Goal: Information Seeking & Learning: Learn about a topic

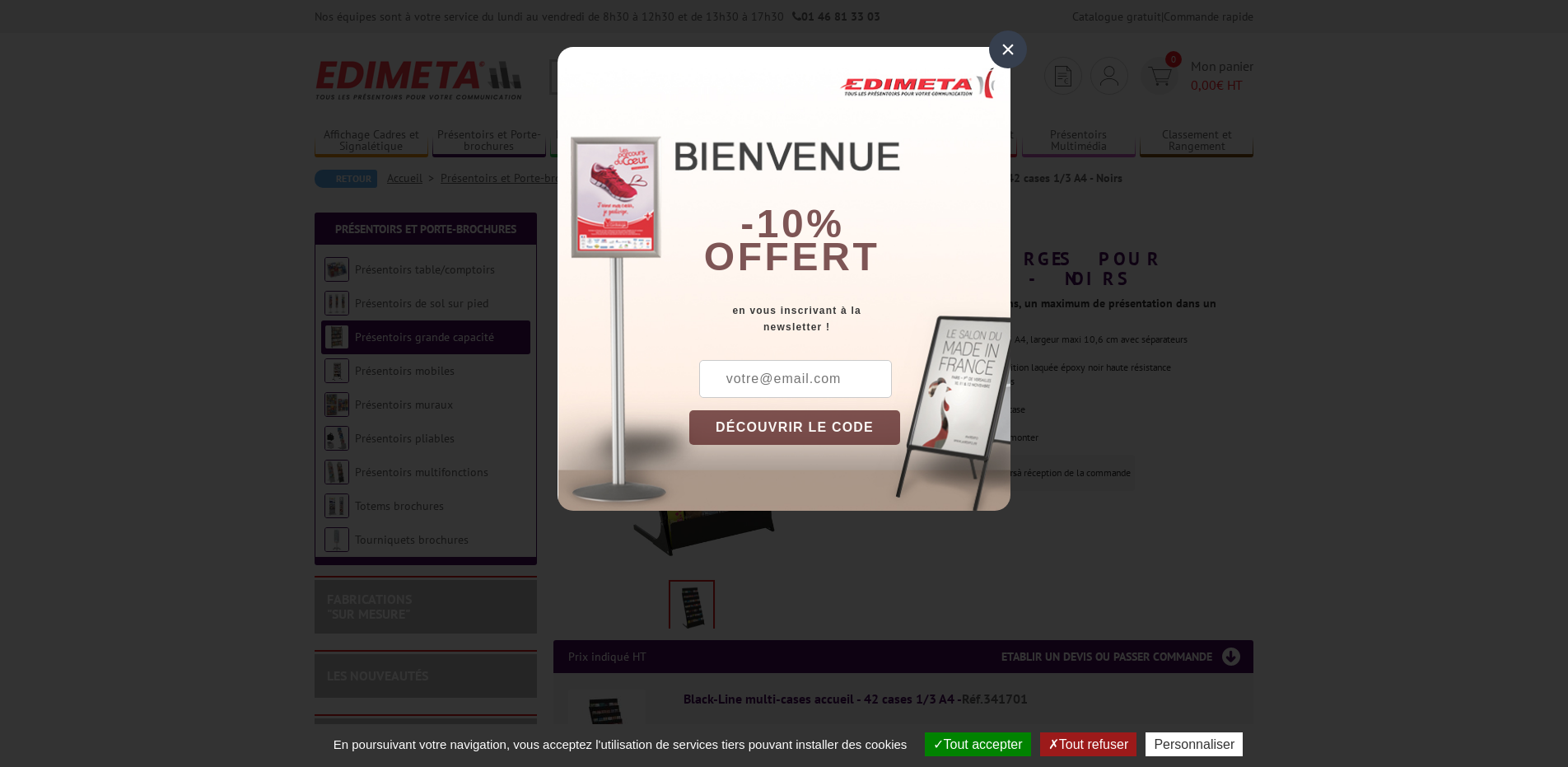
click at [746, 421] on button "DÉCOUVRIR LE CODE" at bounding box center [794, 427] width 211 height 35
click at [1003, 51] on div "×" at bounding box center [1008, 49] width 38 height 38
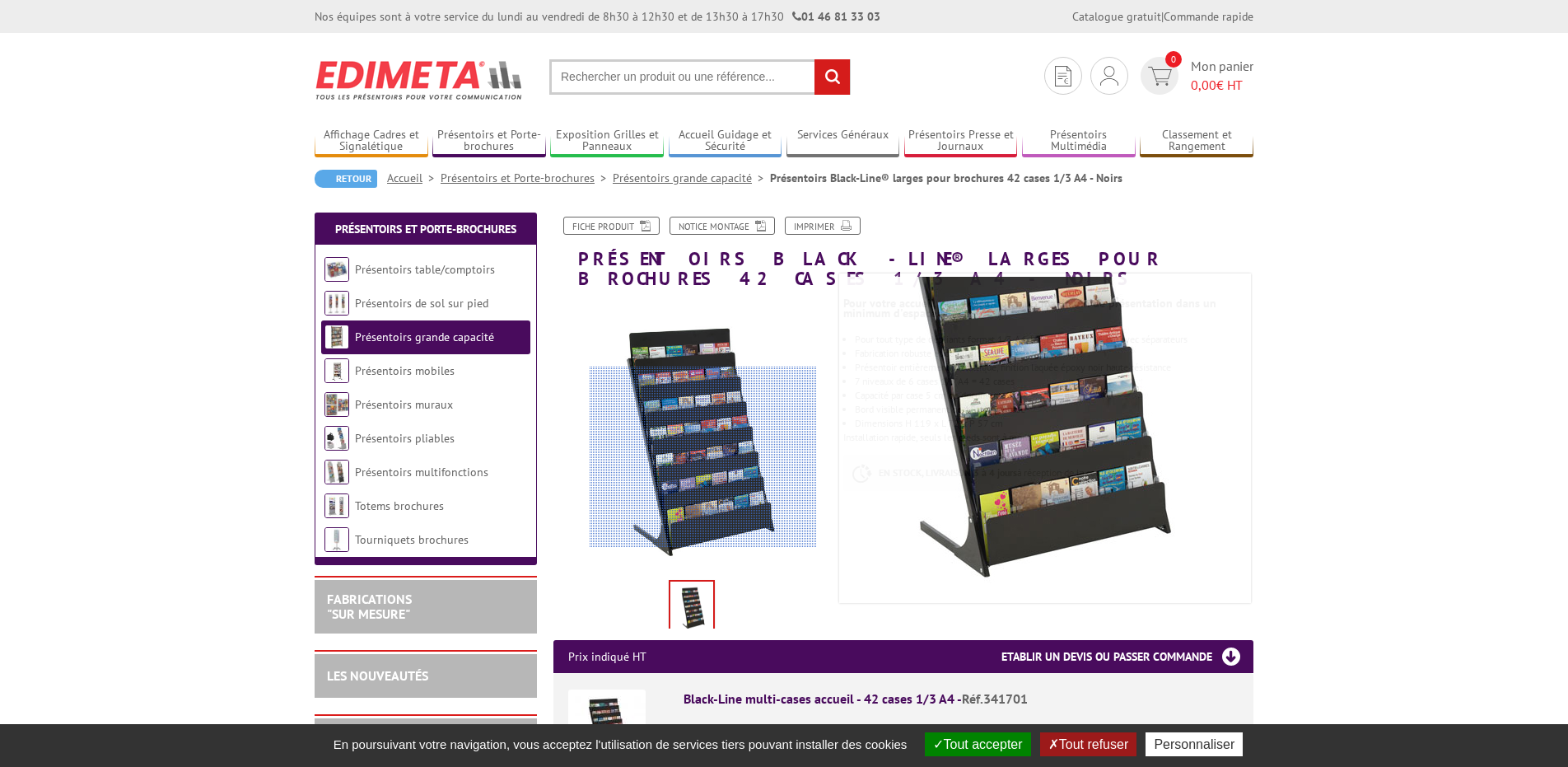
click at [704, 458] on div at bounding box center [704, 458] width 227 height 181
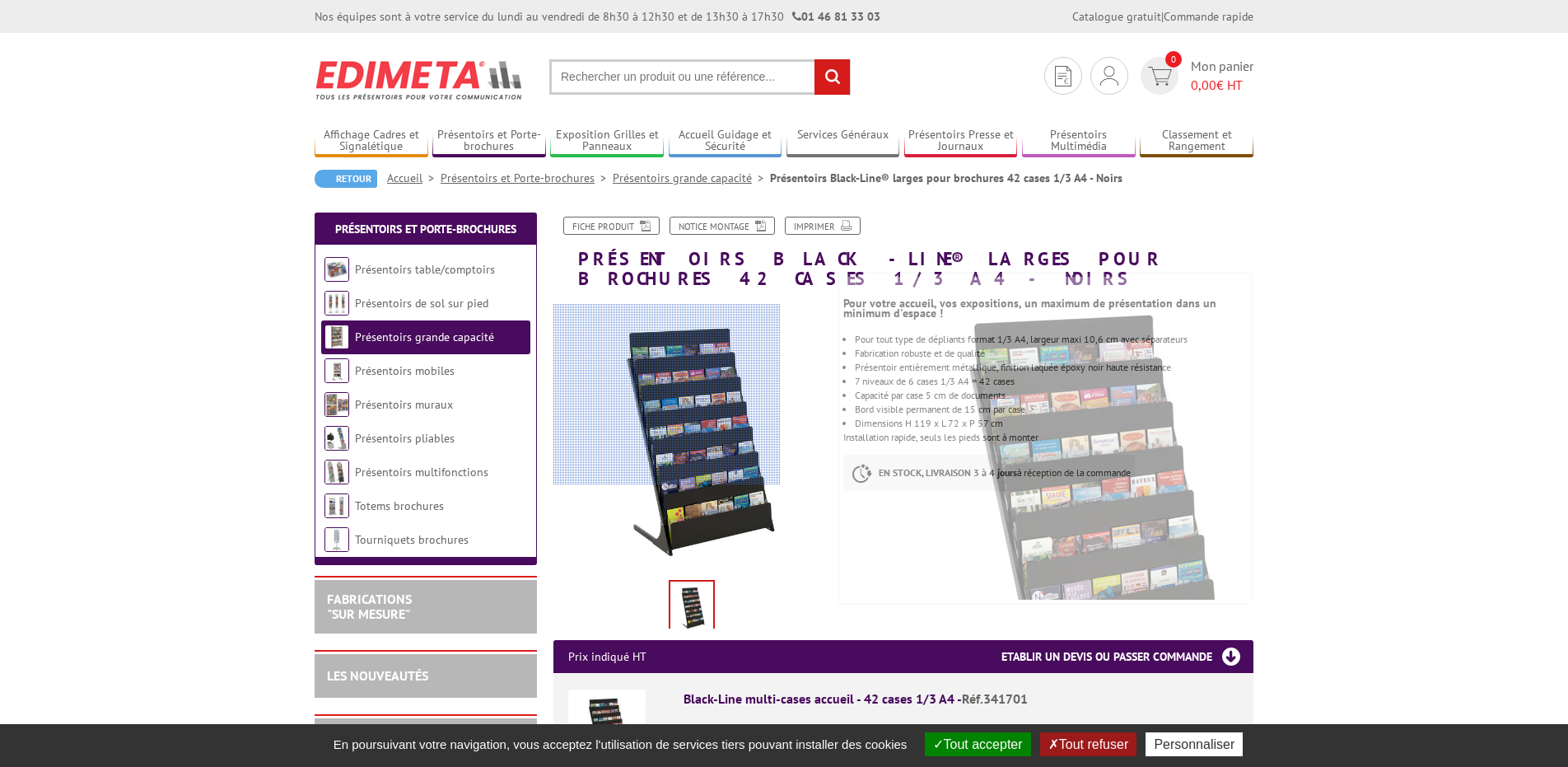
click at [682, 418] on div at bounding box center [667, 395] width 227 height 181
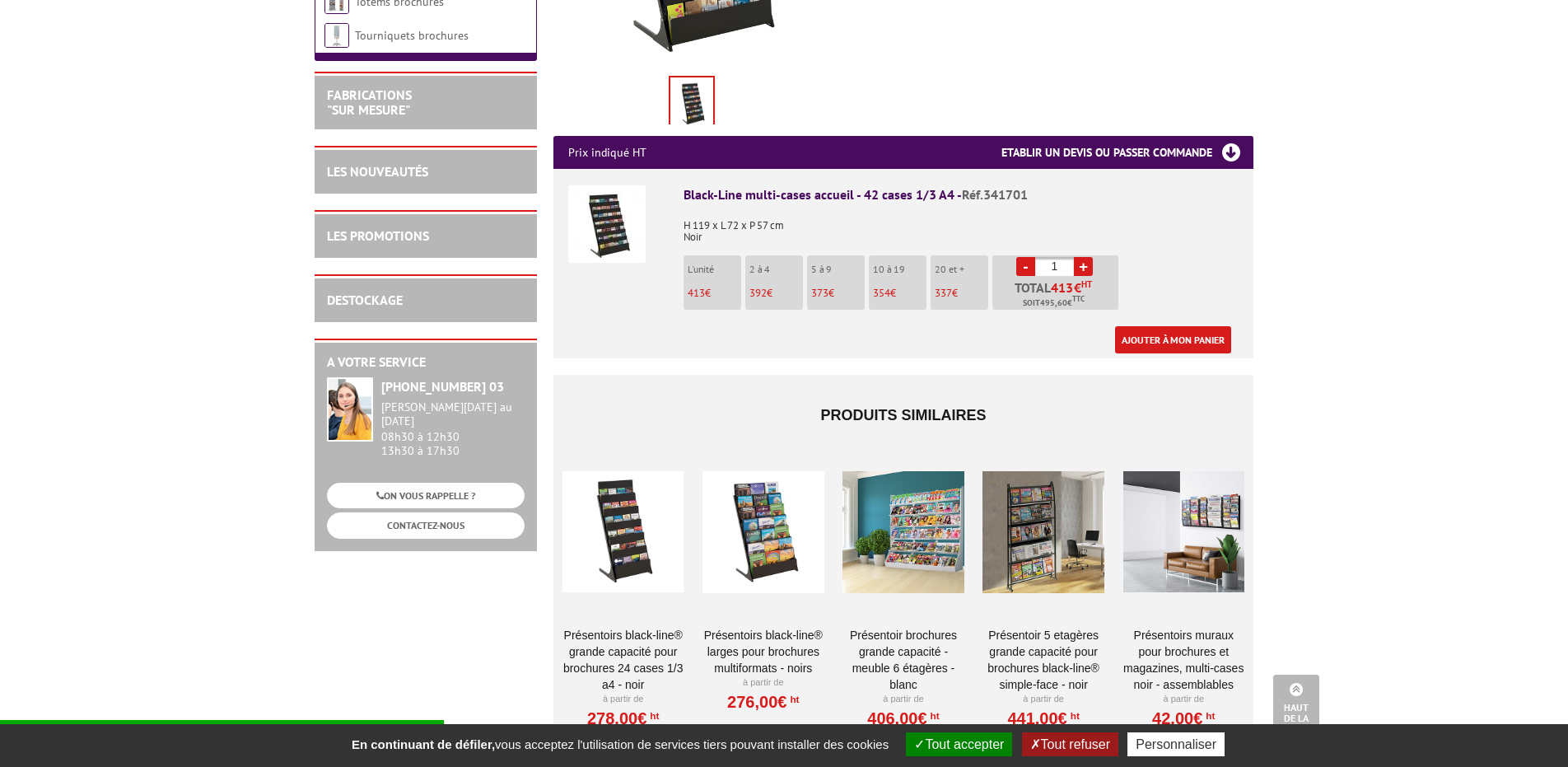
scroll to position [588, 0]
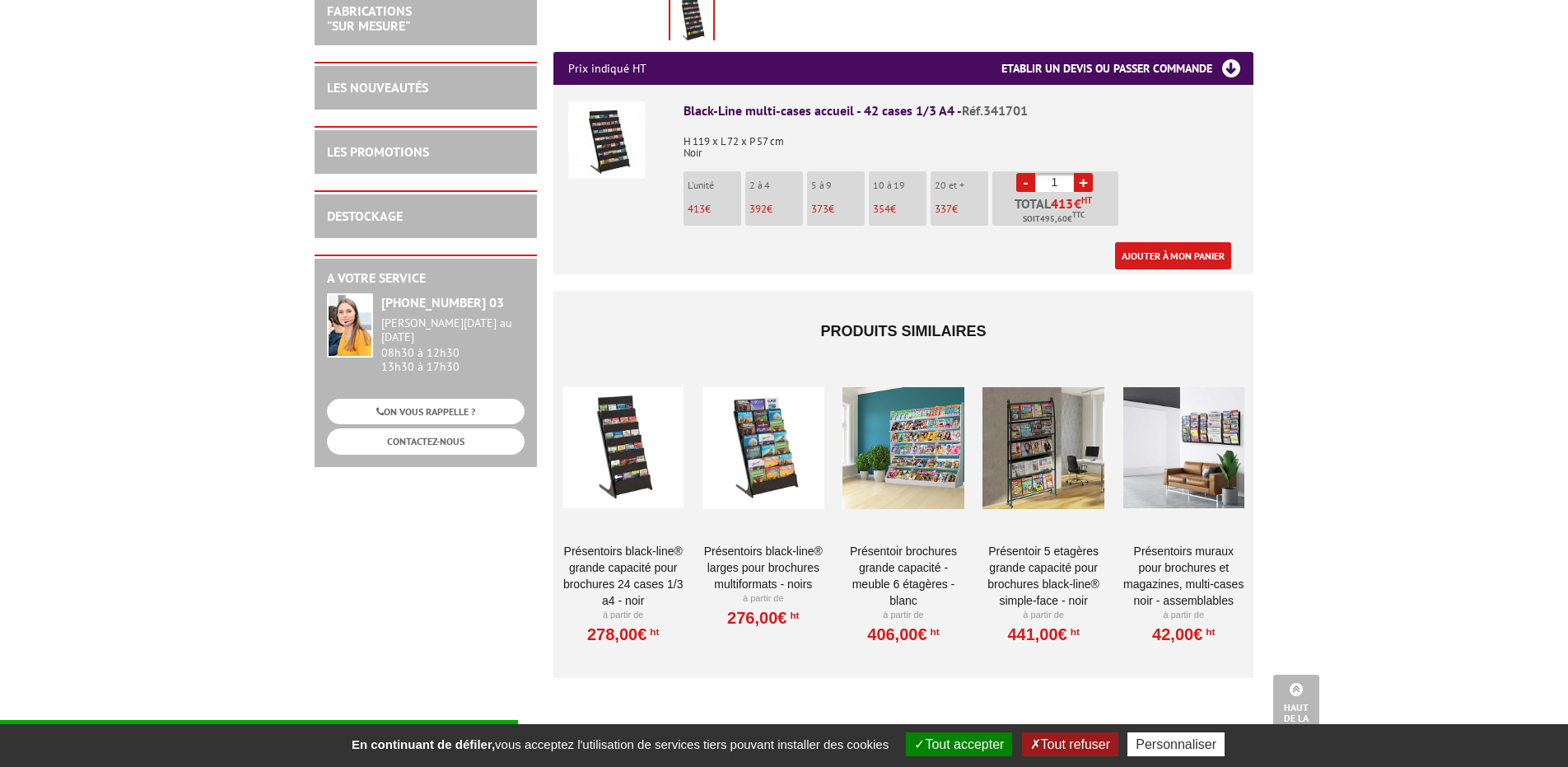
click at [763, 429] on div at bounding box center [763, 448] width 121 height 164
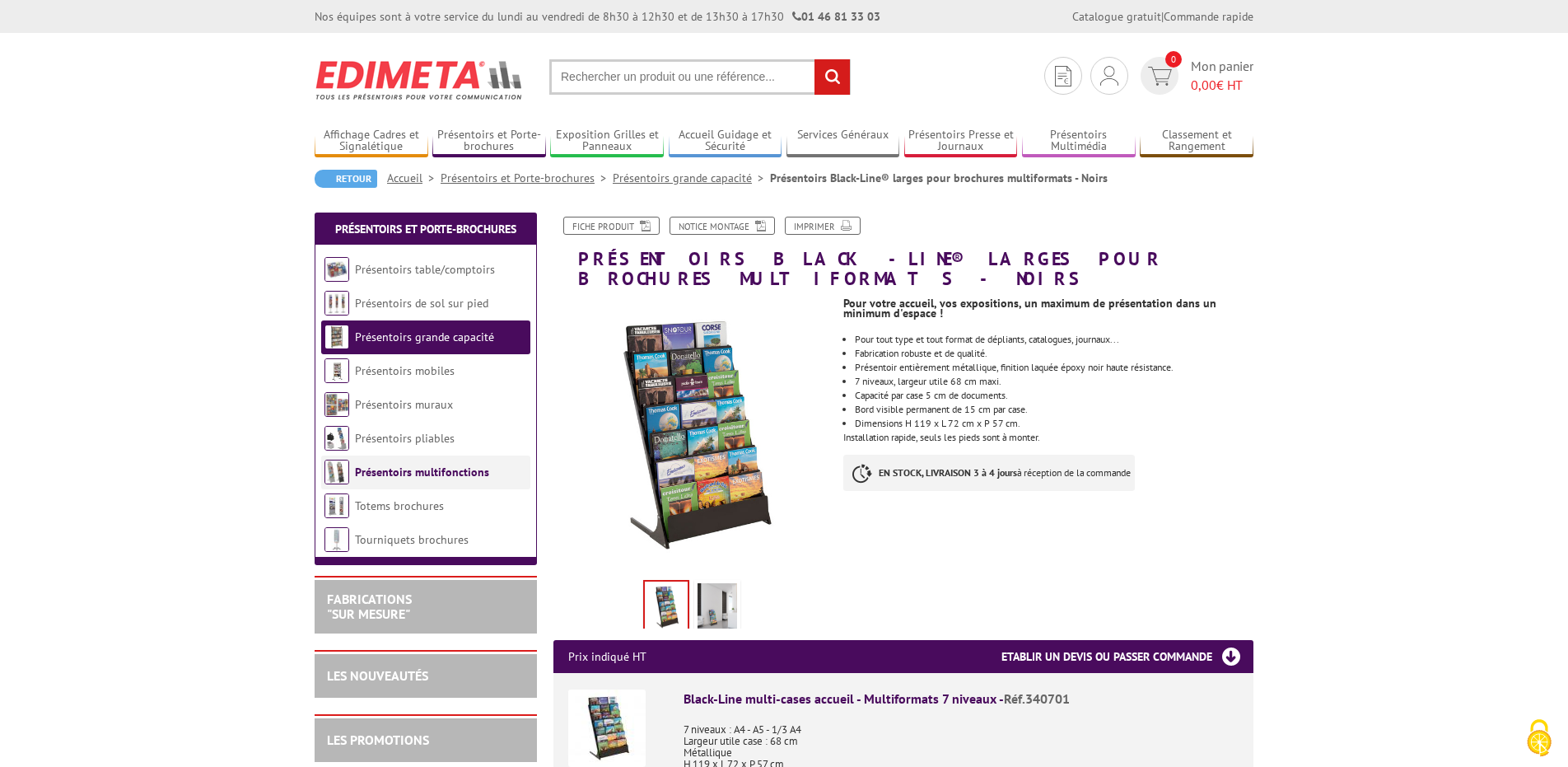
click at [362, 469] on link "Présentoirs multifonctions" at bounding box center [422, 472] width 134 height 15
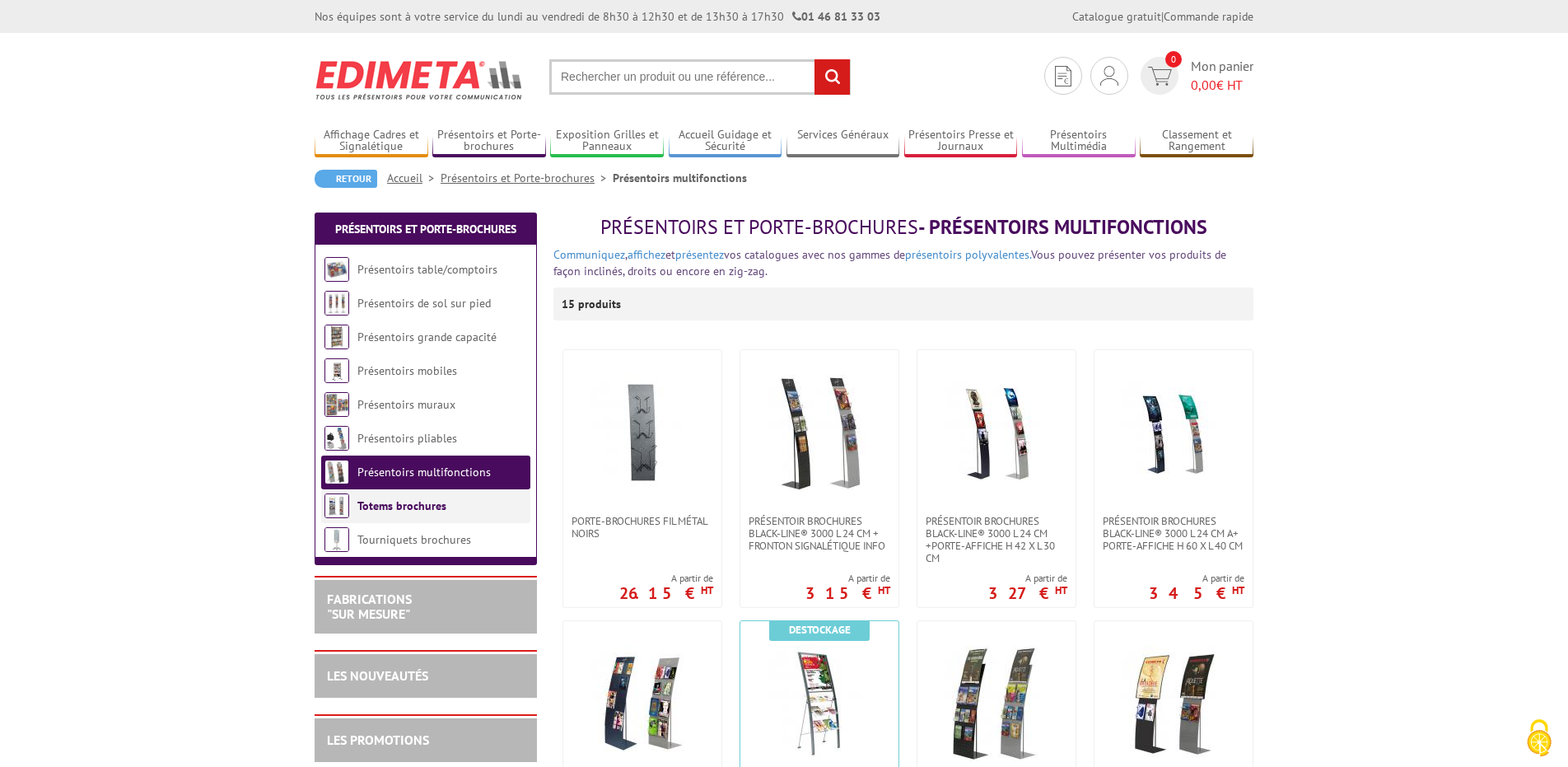
click at [364, 501] on link "Totems brochures" at bounding box center [402, 506] width 89 height 15
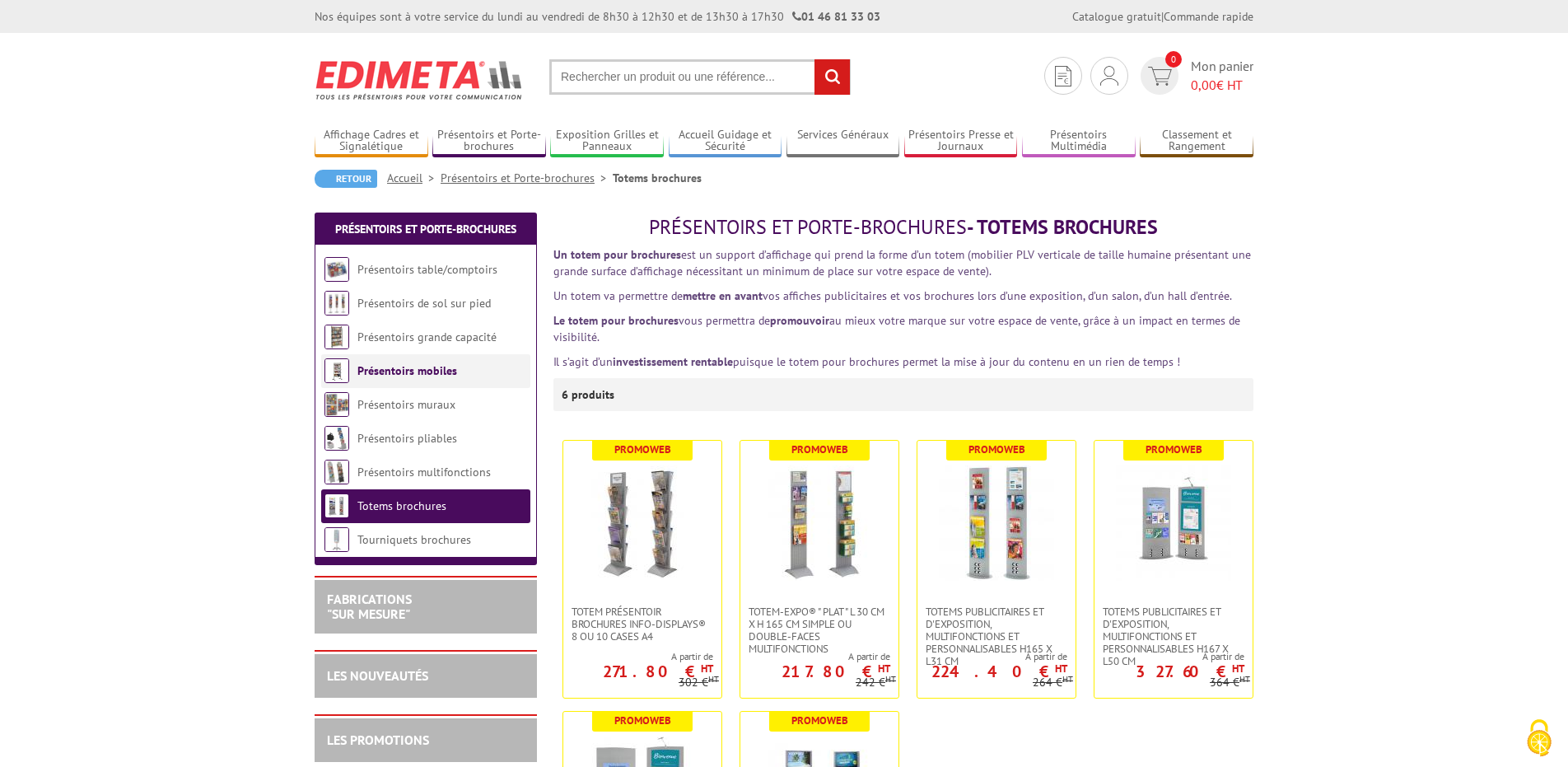
click at [365, 367] on link "Présentoirs mobiles" at bounding box center [407, 371] width 99 height 15
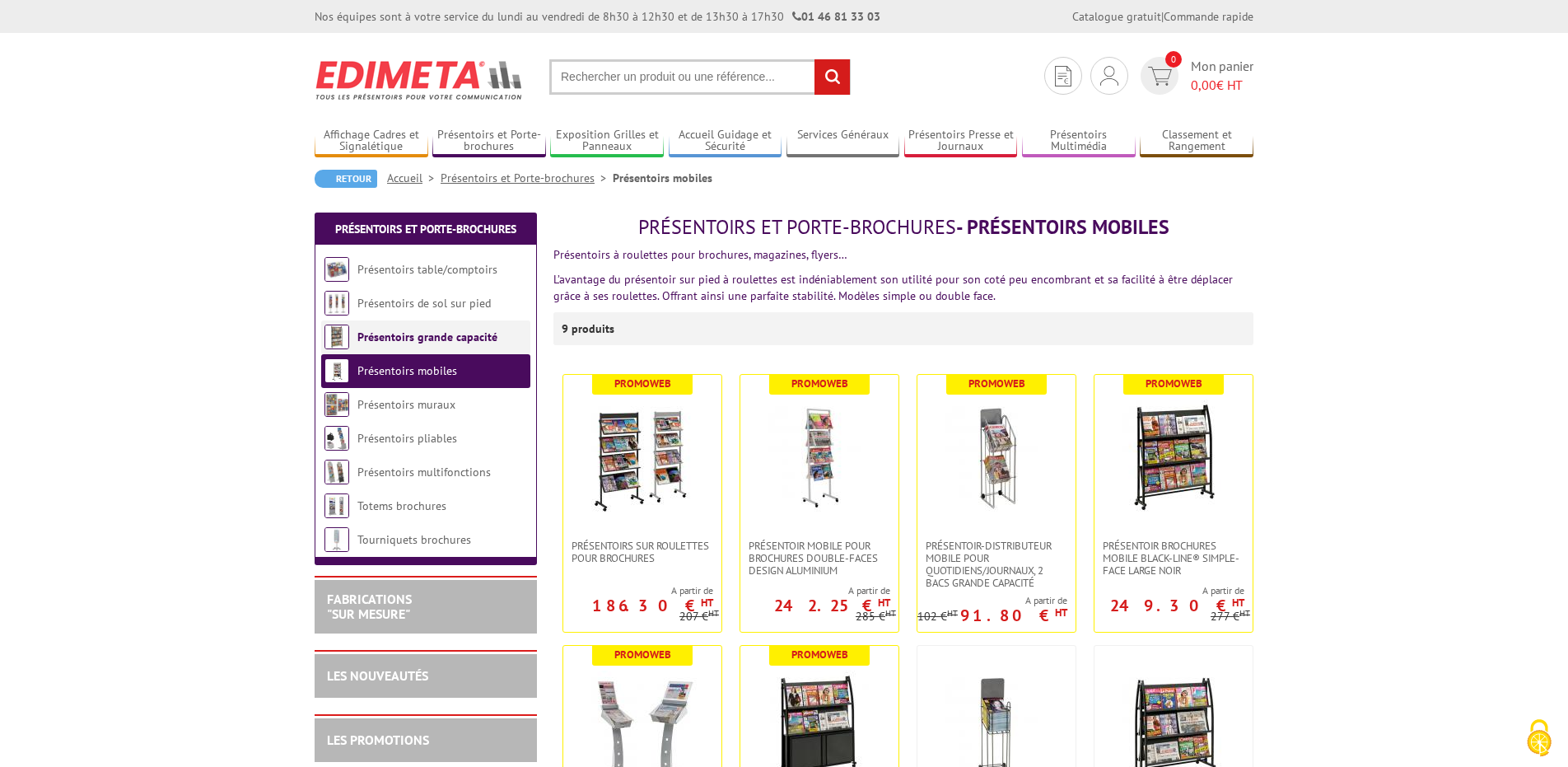
click at [370, 343] on link "Présentoirs grande capacité" at bounding box center [427, 337] width 140 height 15
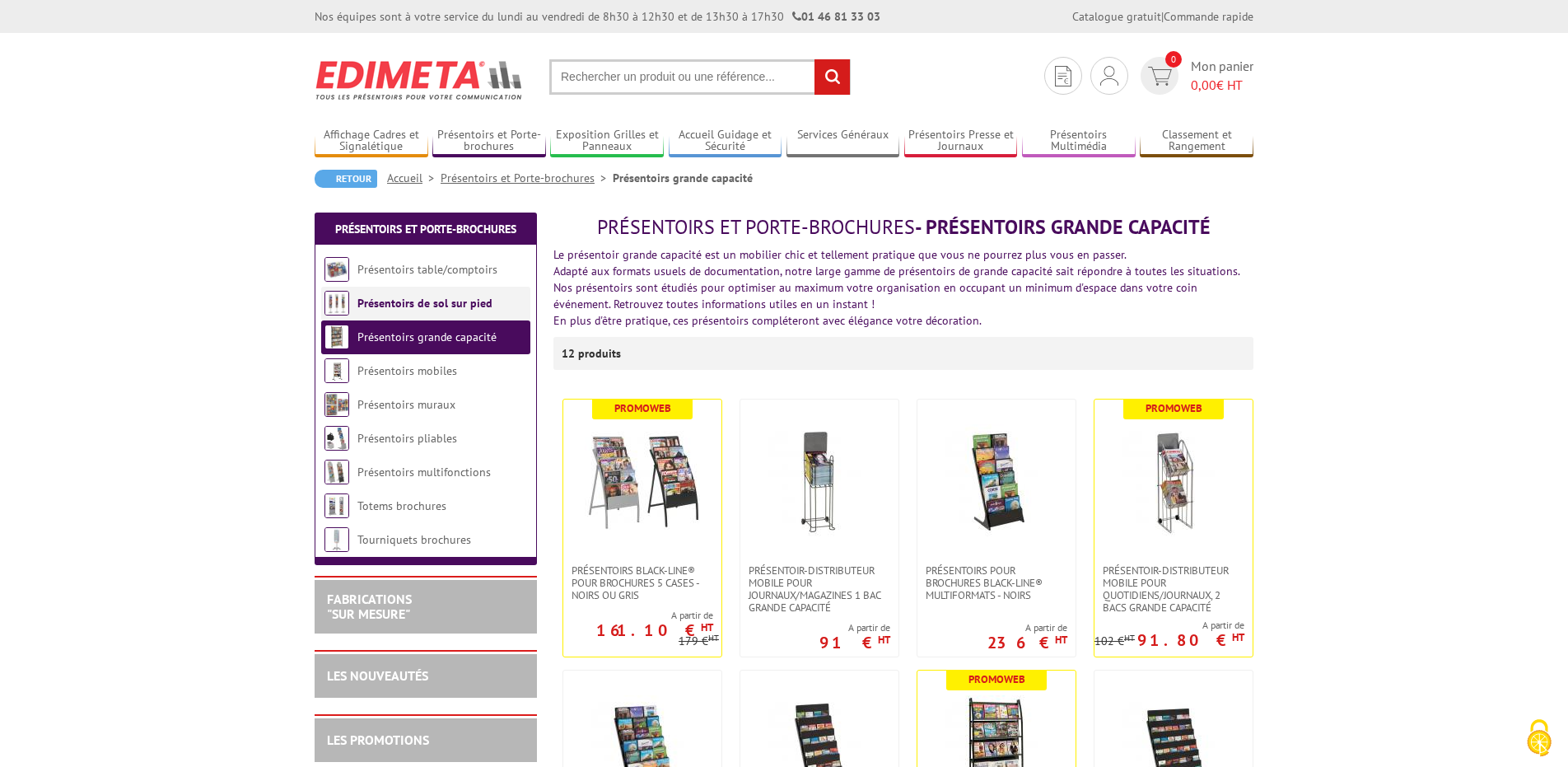
click at [369, 296] on li "Présentoirs de sol sur pied" at bounding box center [426, 304] width 209 height 34
click at [378, 303] on link "Présentoirs de sol sur pied" at bounding box center [425, 303] width 135 height 15
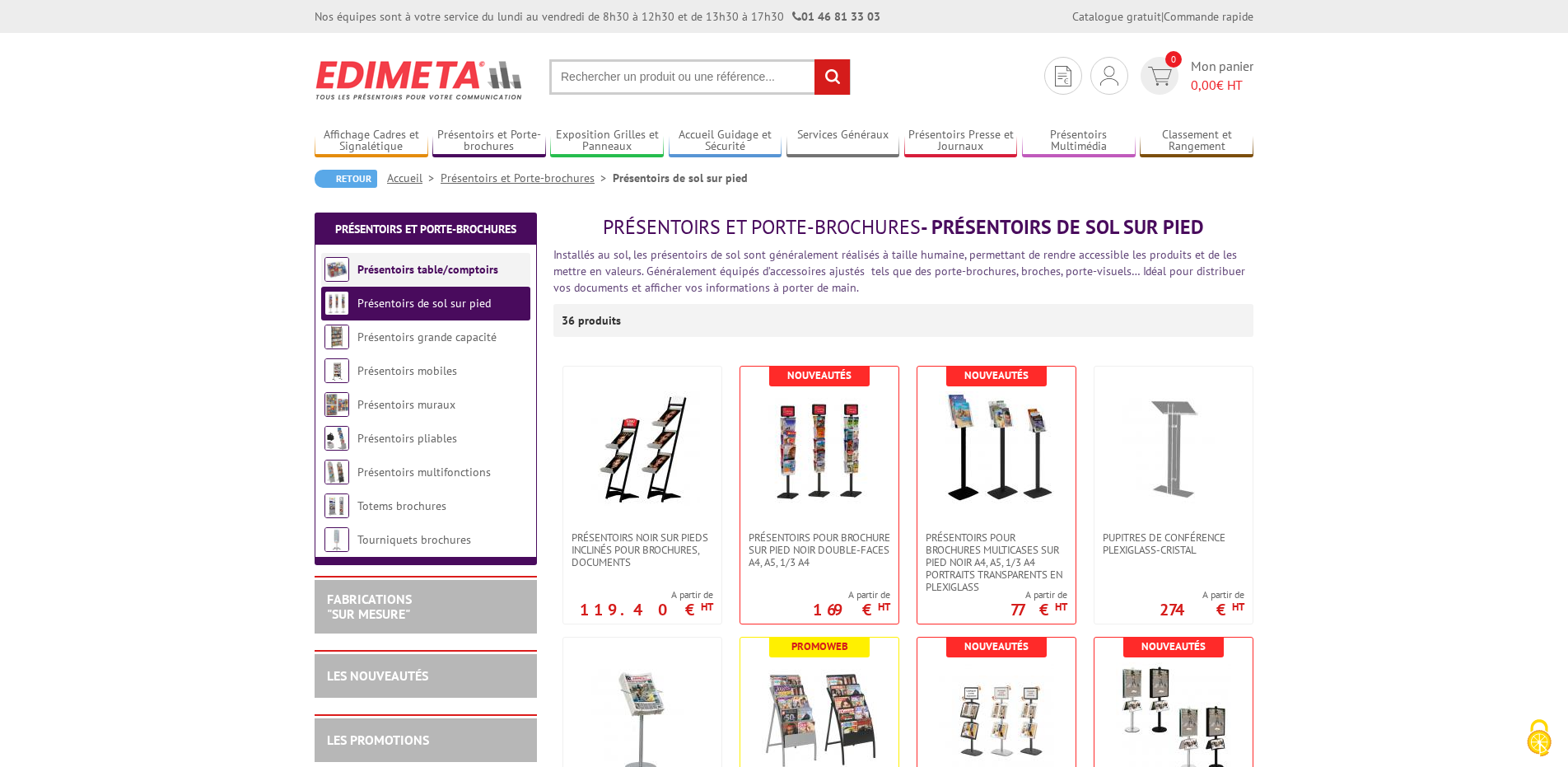
click at [392, 267] on link "Présentoirs table/comptoirs" at bounding box center [427, 269] width 141 height 15
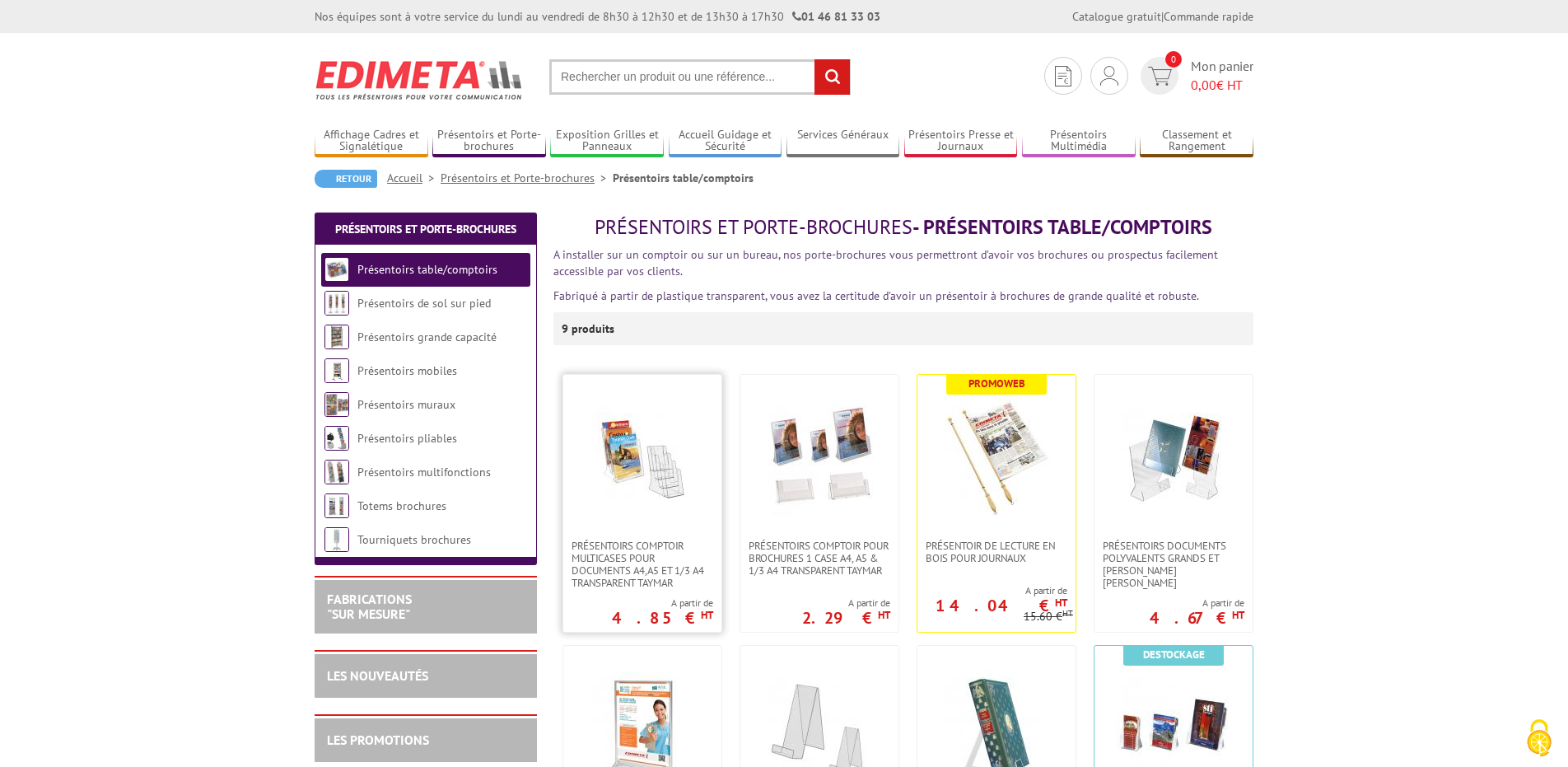
click at [651, 488] on img at bounding box center [642, 458] width 115 height 116
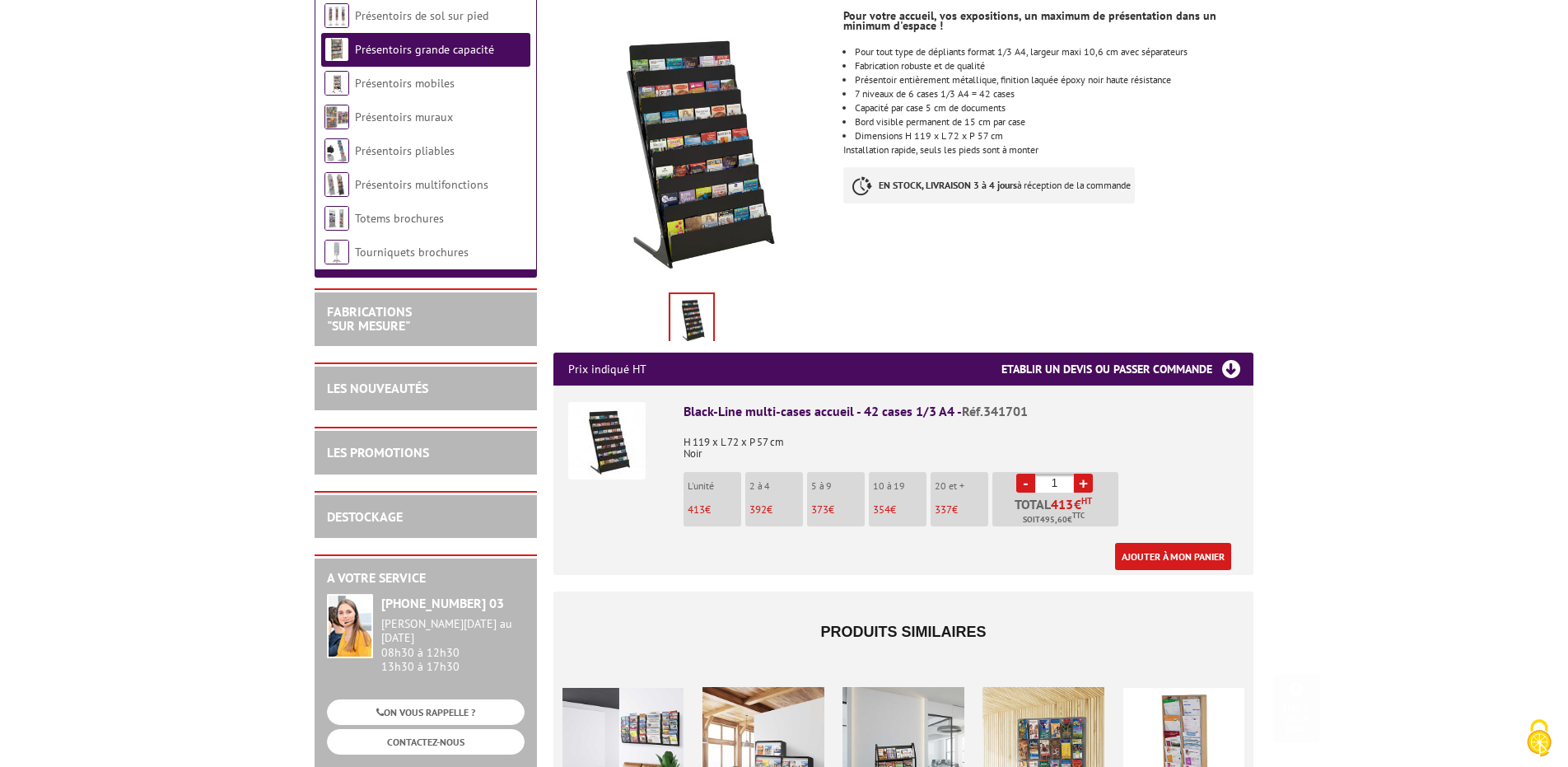
scroll to position [435, 0]
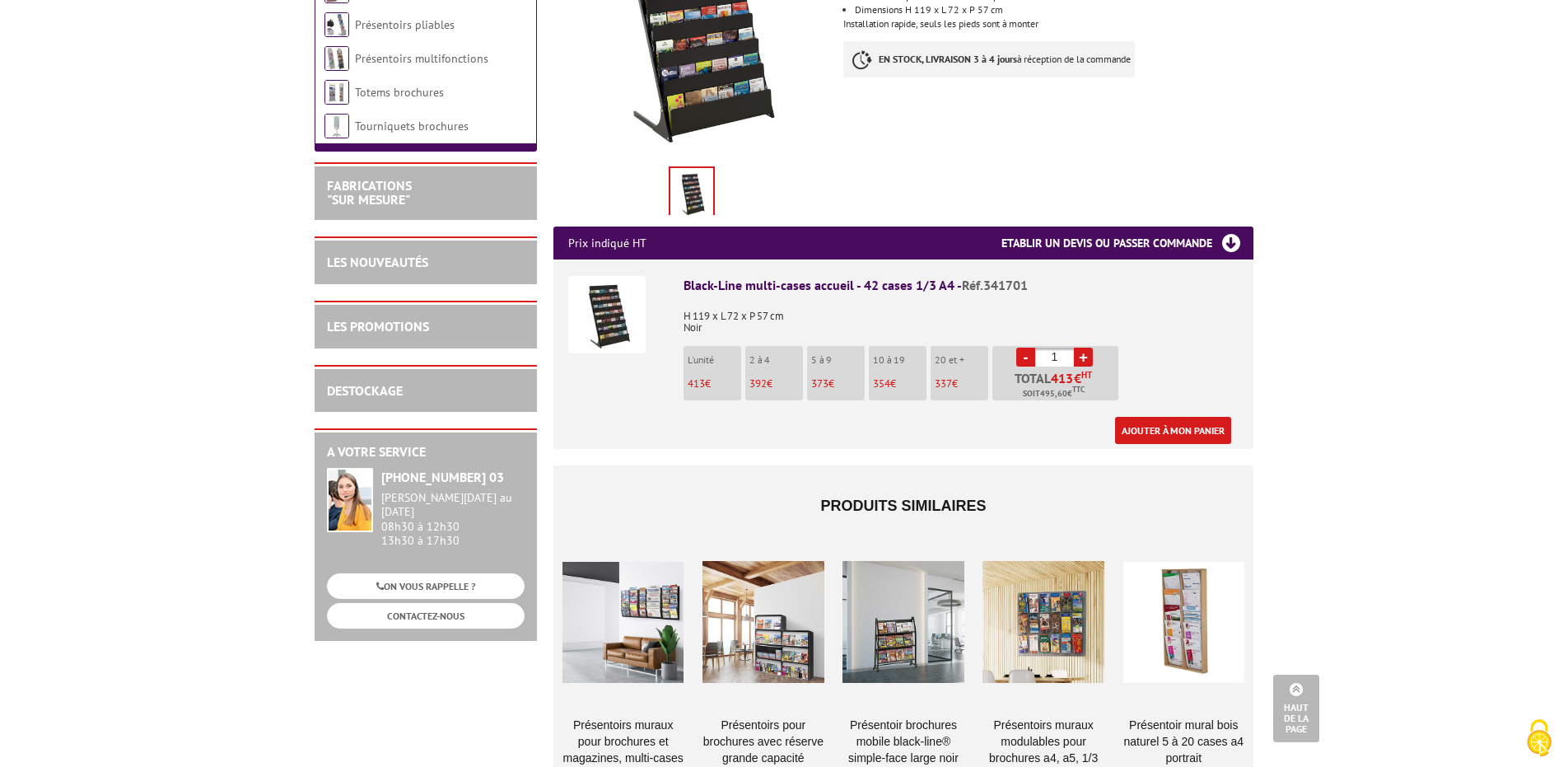
click at [633, 565] on div at bounding box center [623, 621] width 121 height 164
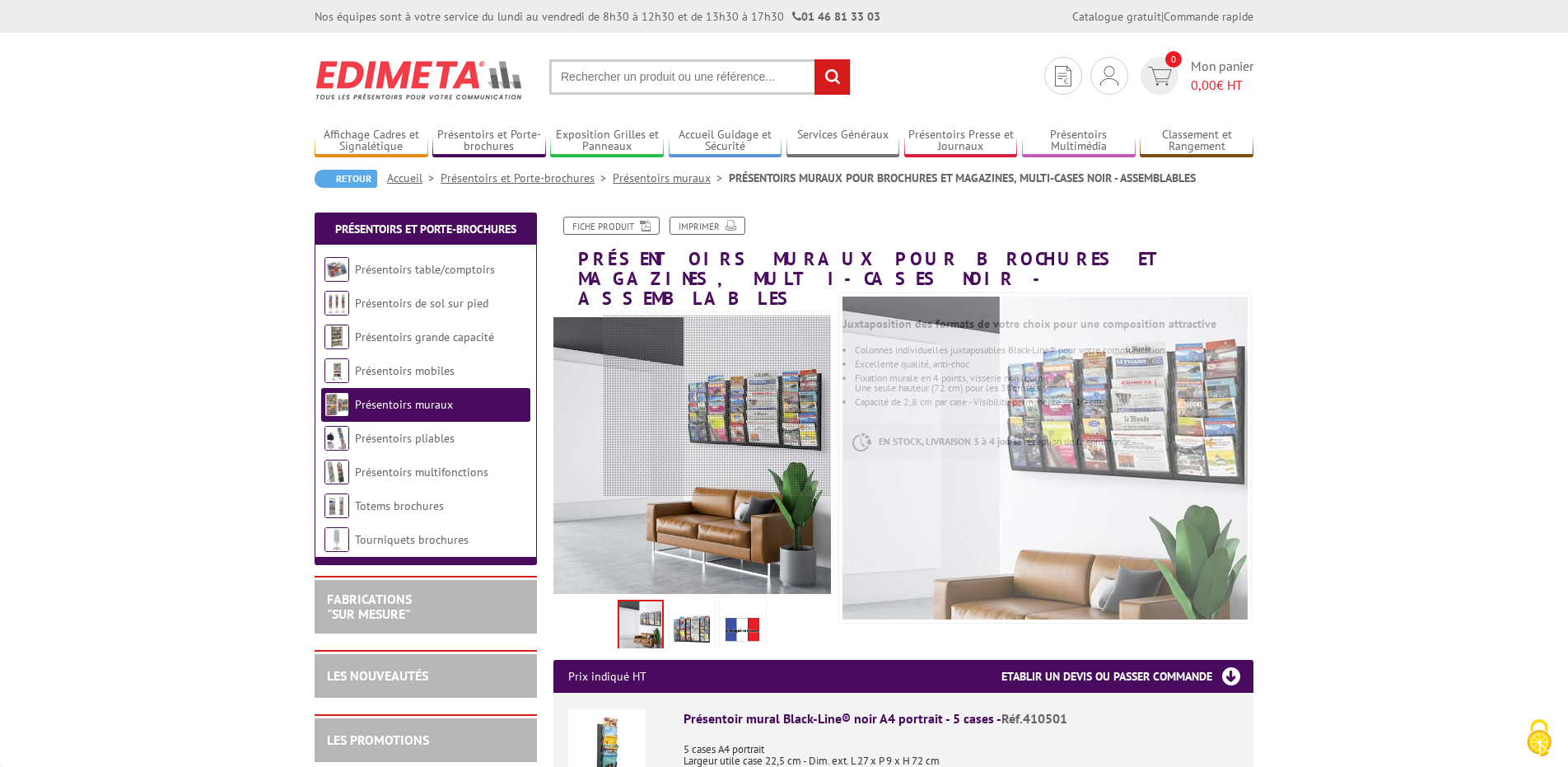
click at [744, 406] on div at bounding box center [718, 406] width 227 height 181
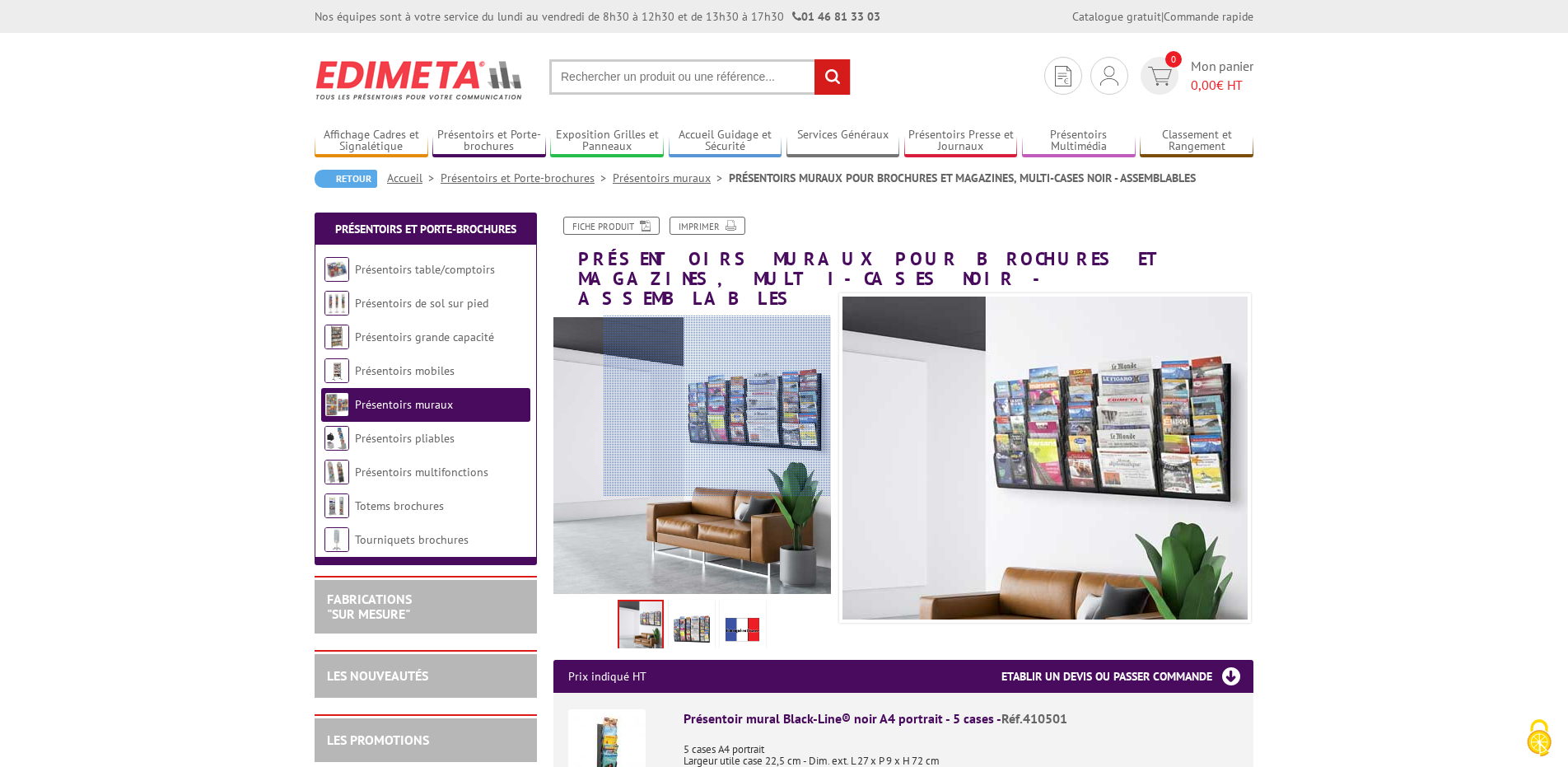
click at [744, 406] on div at bounding box center [718, 406] width 227 height 181
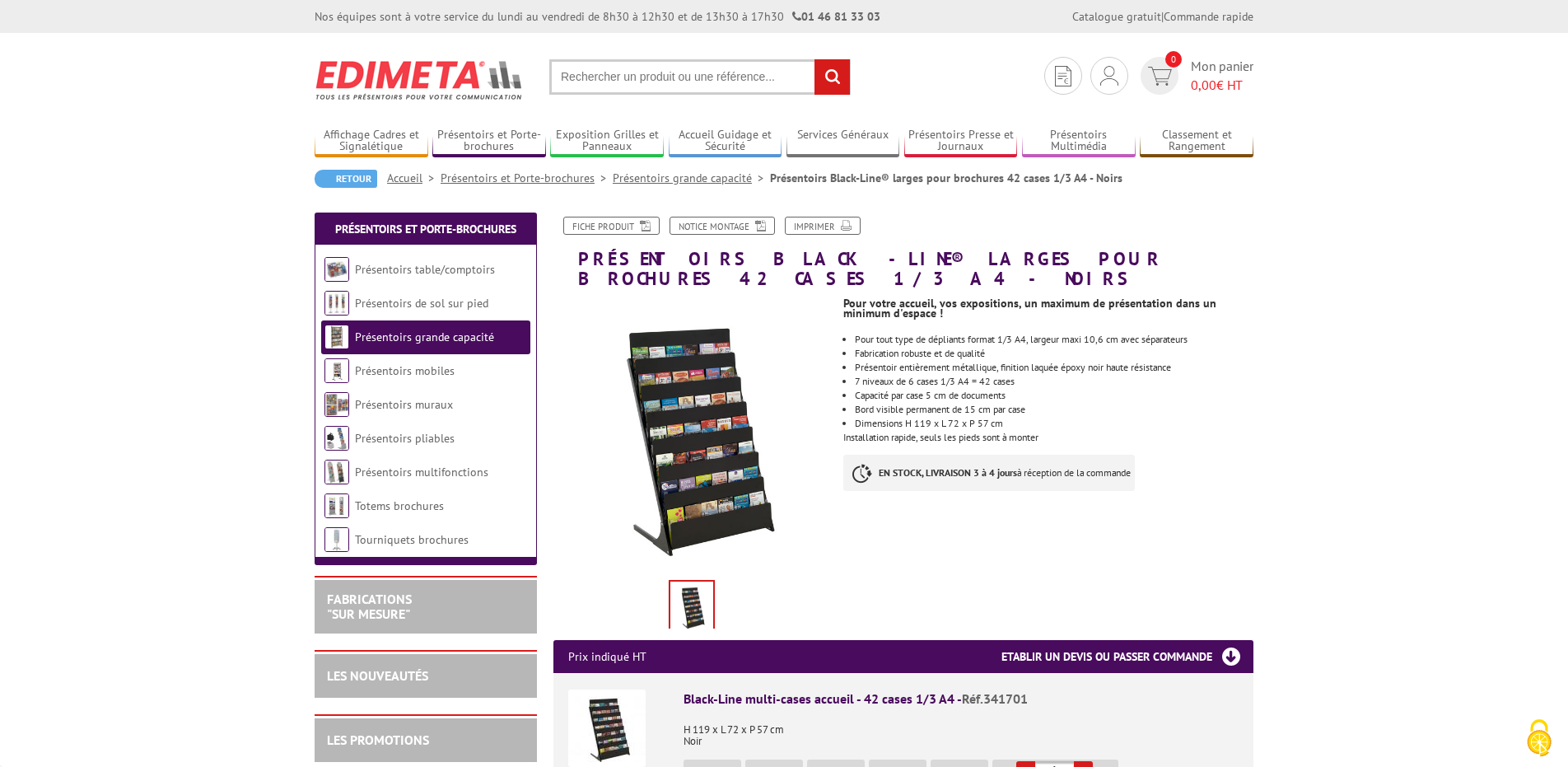
scroll to position [435, 0]
